Goal: Find specific page/section: Find specific page/section

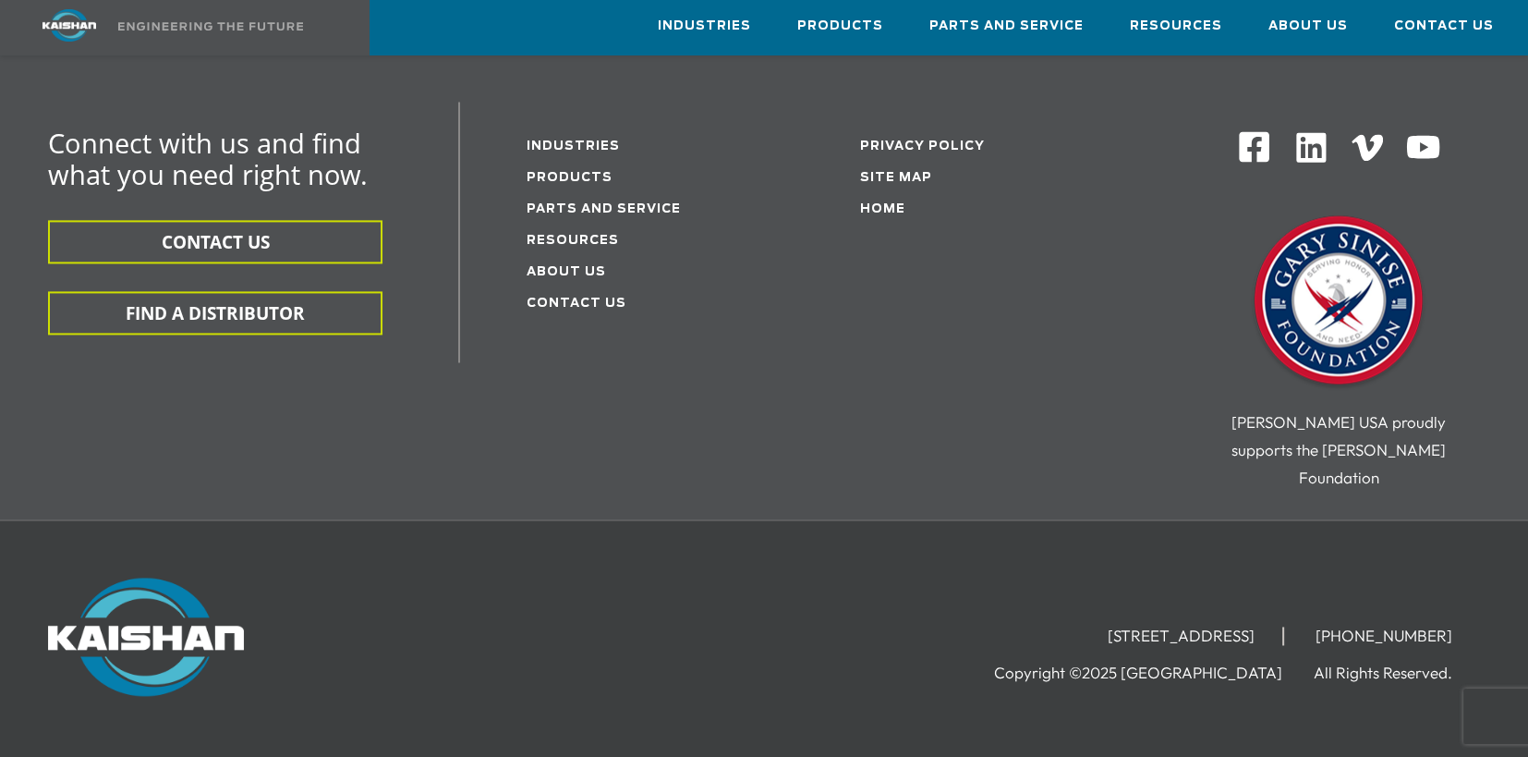
scroll to position [3200, 0]
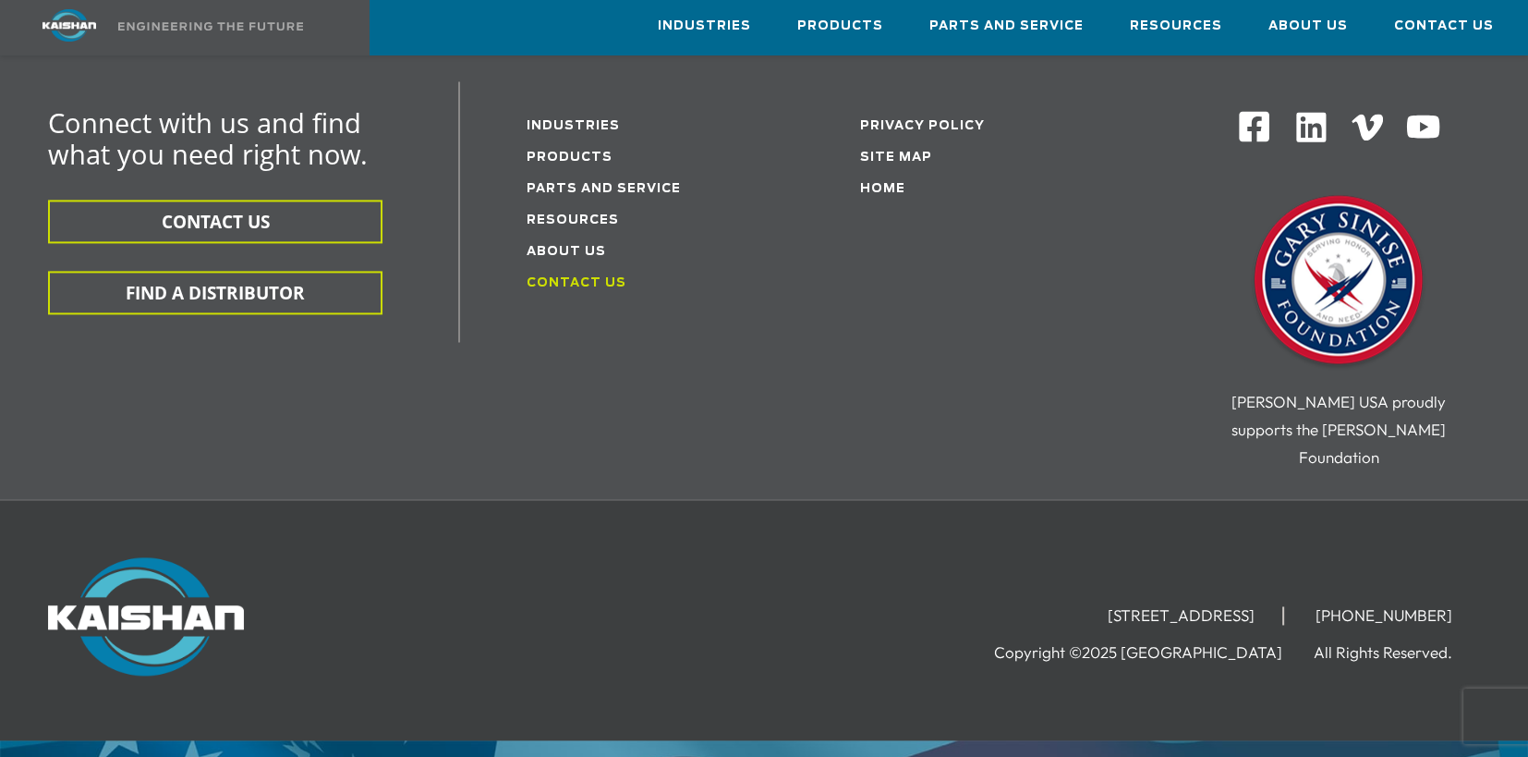
click at [553, 277] on link "Contact Us" at bounding box center [577, 283] width 100 height 12
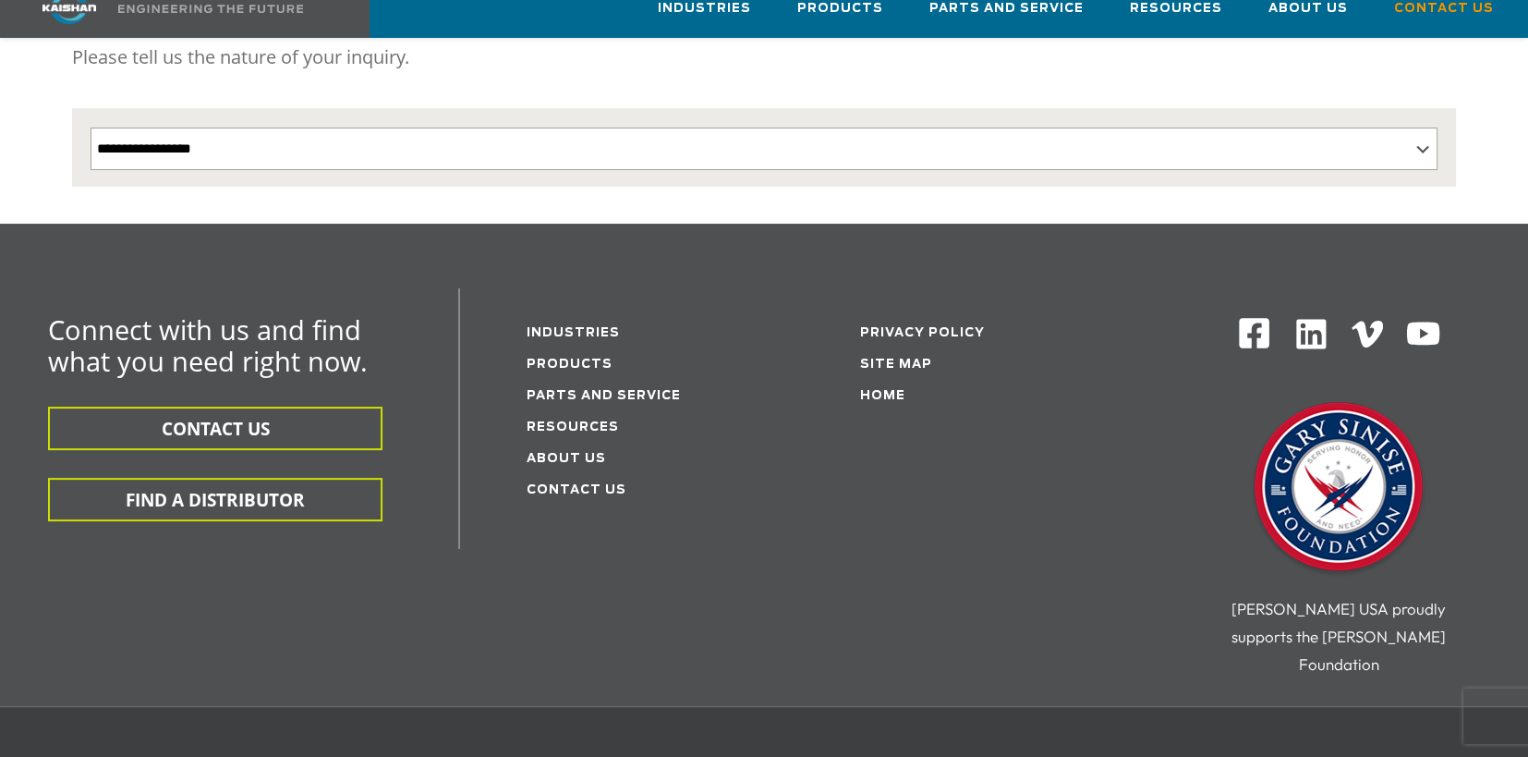
scroll to position [642, 0]
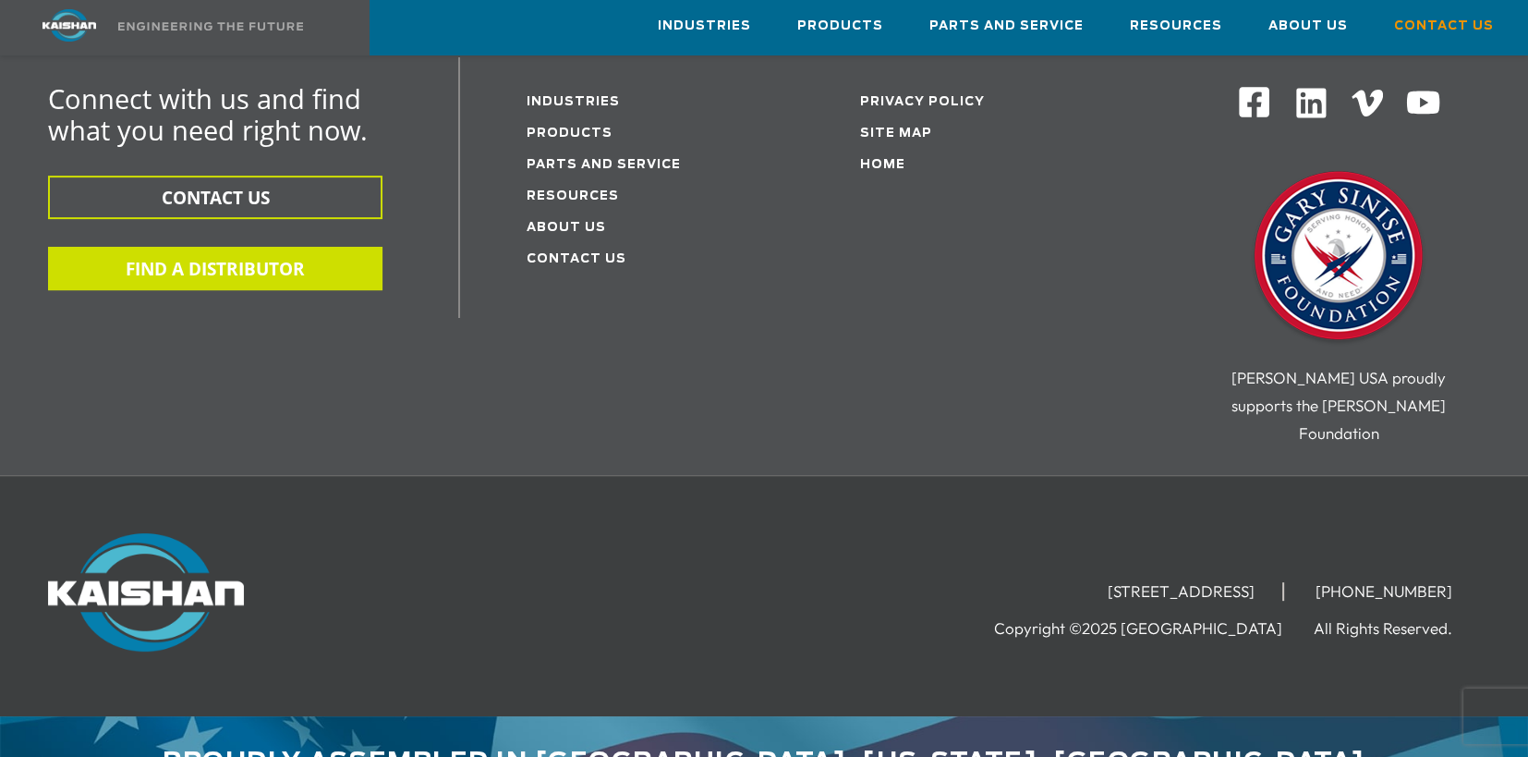
click at [183, 247] on button "FIND A DISTRIBUTOR" at bounding box center [215, 268] width 335 height 43
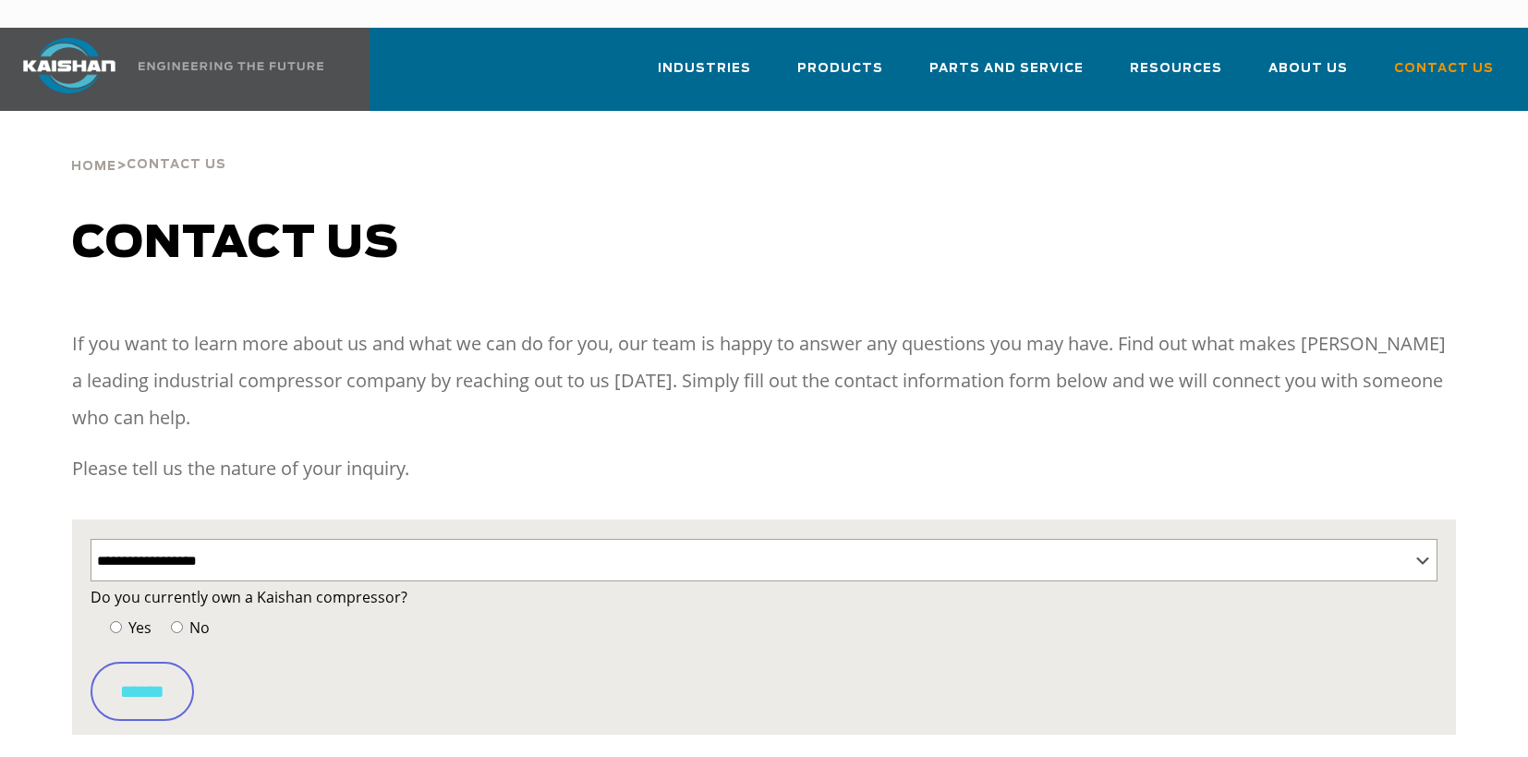
select select "**********"
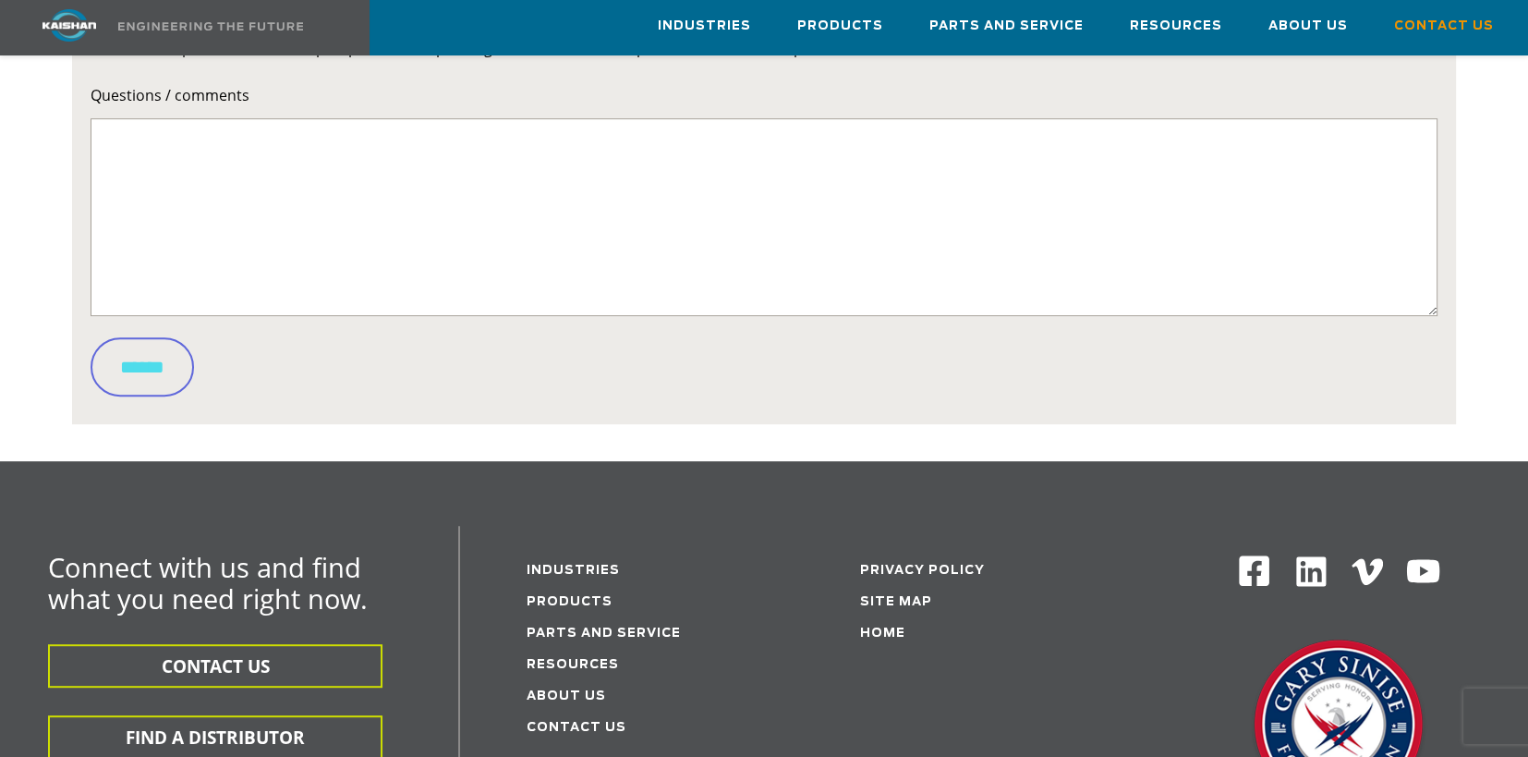
scroll to position [924, 0]
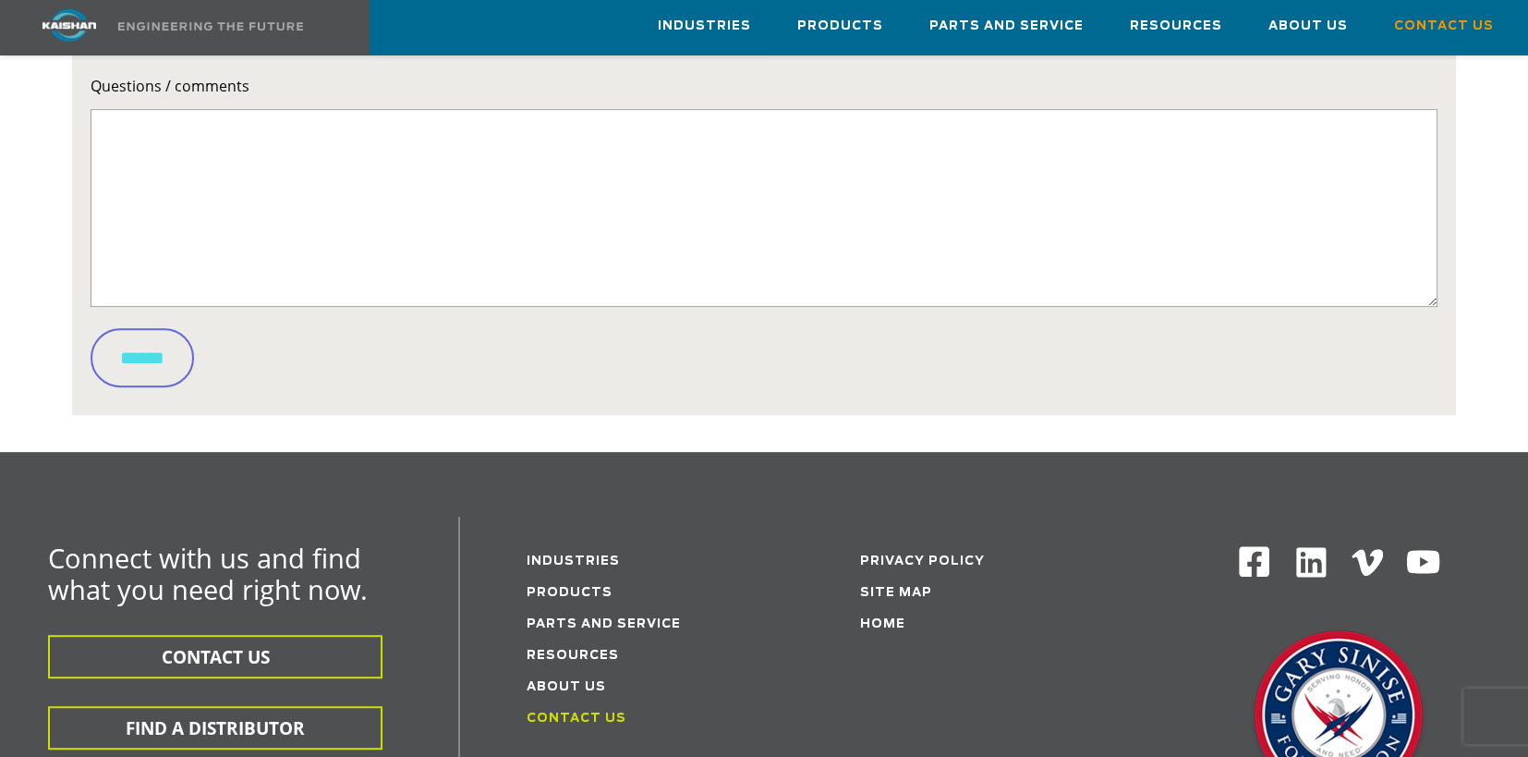
click at [578, 712] on link "Contact Us" at bounding box center [577, 718] width 100 height 12
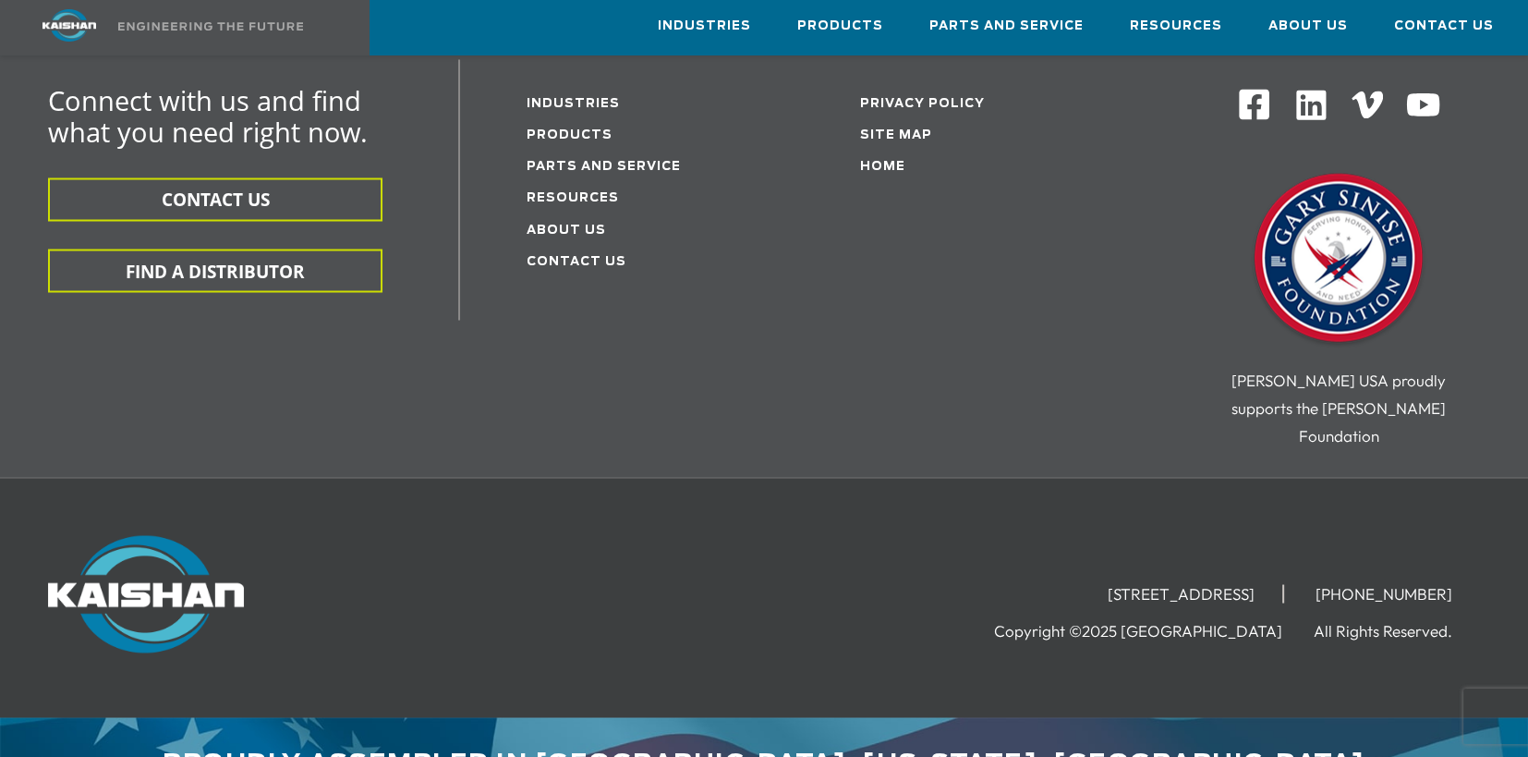
scroll to position [3792, 0]
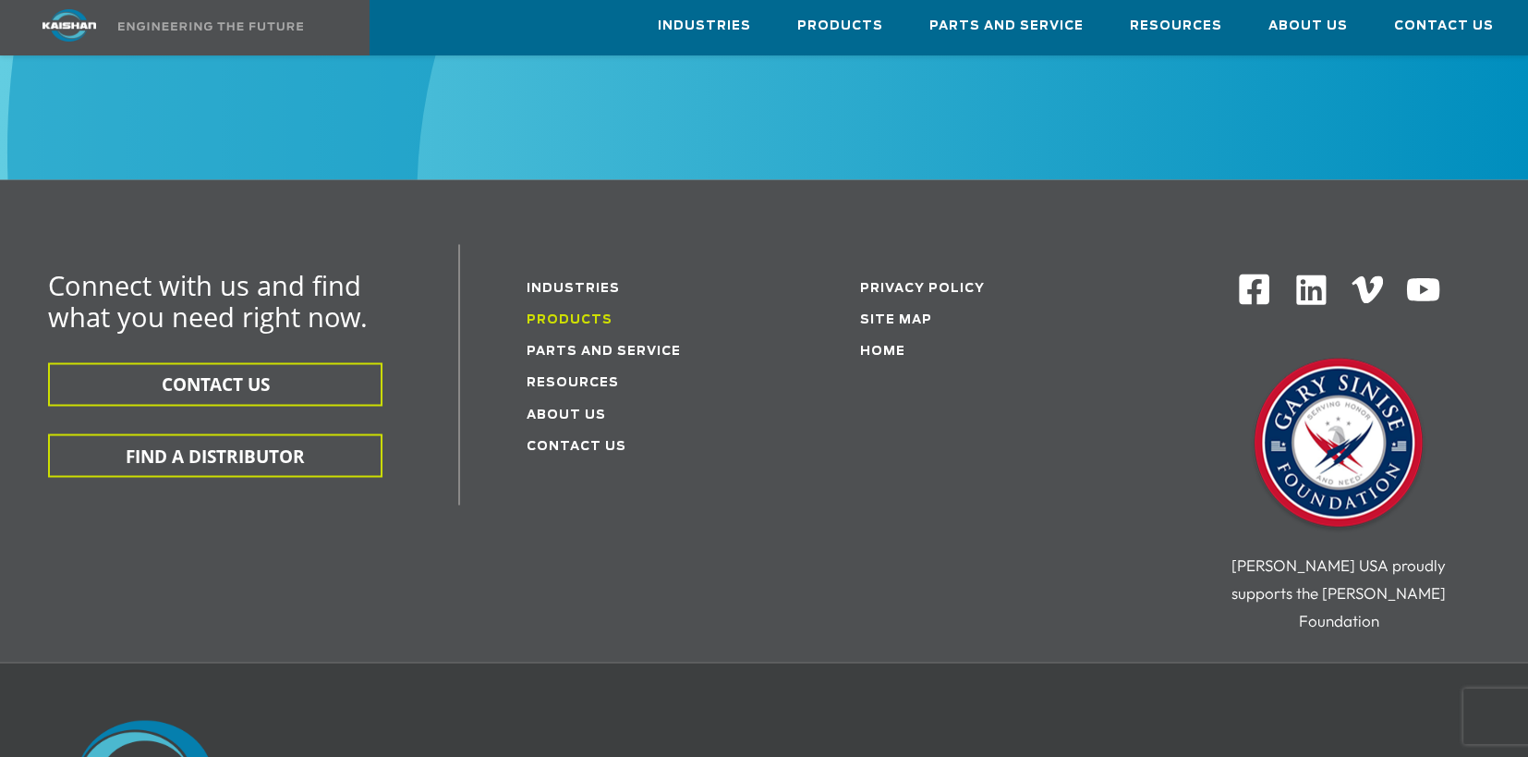
click at [571, 314] on link "Products" at bounding box center [570, 320] width 86 height 12
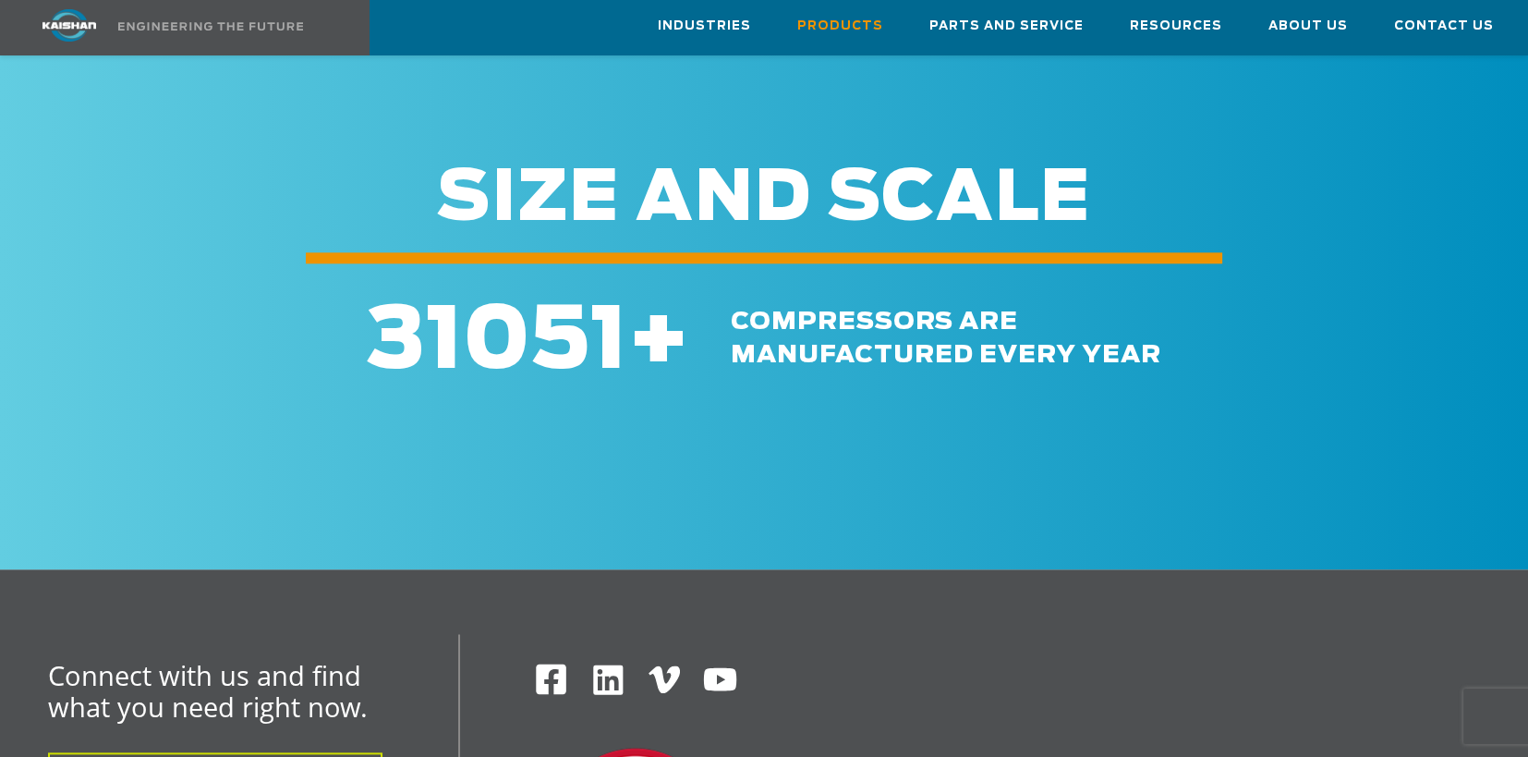
scroll to position [3162, 0]
